Goal: Information Seeking & Learning: Understand process/instructions

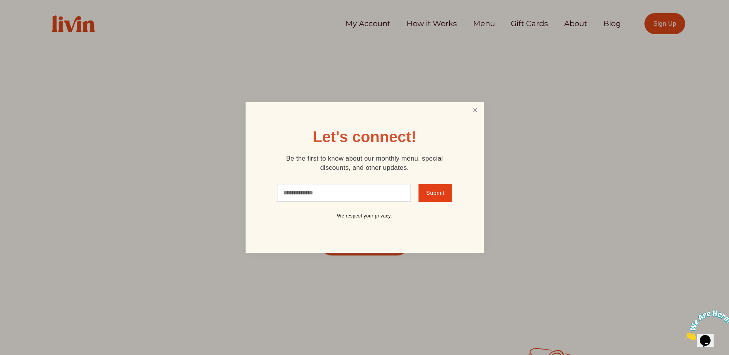
click at [473, 107] on link "Close" at bounding box center [475, 110] width 15 height 14
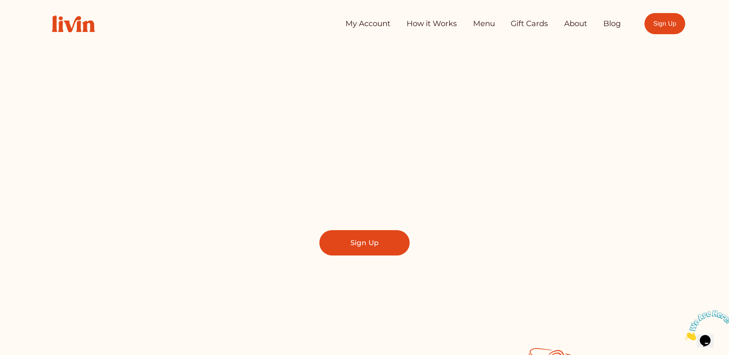
click at [435, 26] on link "How it Works" at bounding box center [432, 23] width 50 height 15
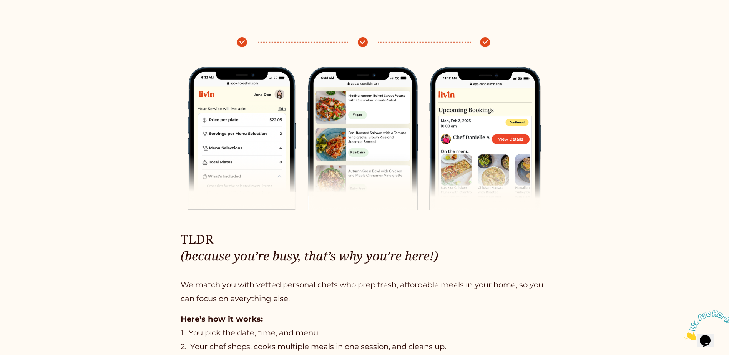
scroll to position [423, 0]
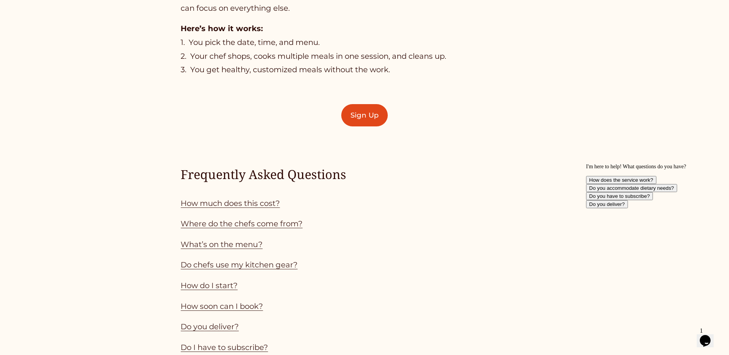
click at [221, 199] on link "How much does this cost?" at bounding box center [230, 203] width 99 height 9
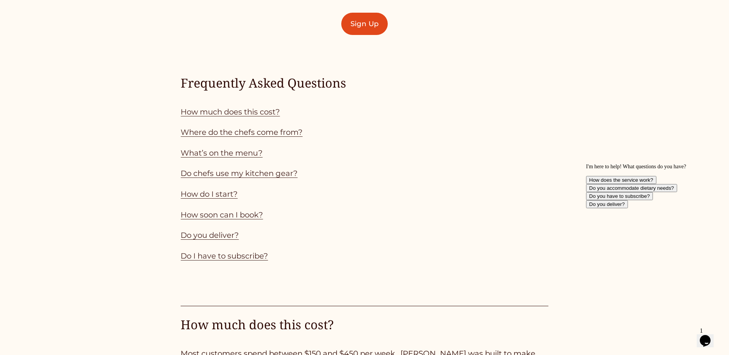
scroll to position [639, 0]
